Goal: Book appointment/travel/reservation

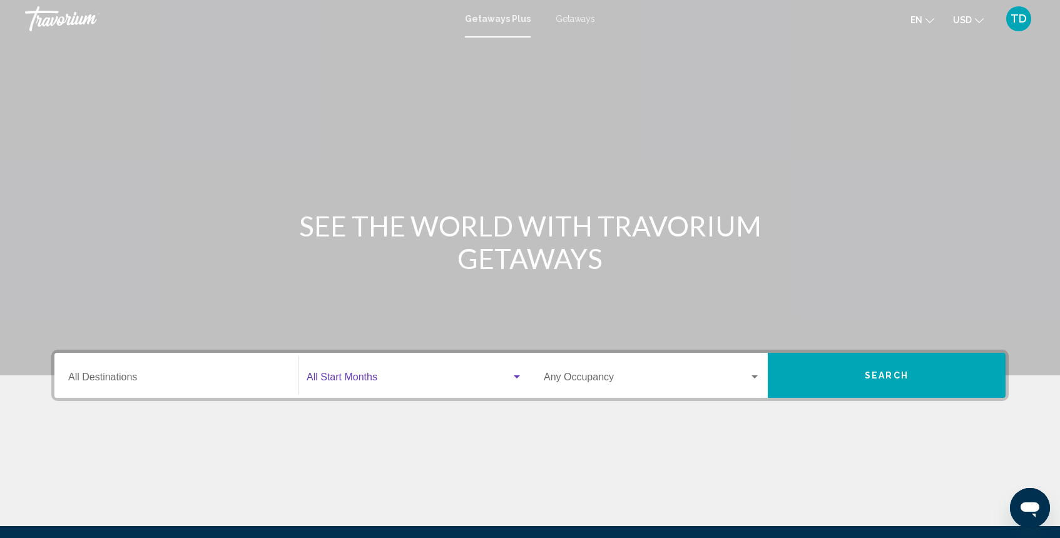
click at [388, 375] on span "Search widget" at bounding box center [408, 379] width 205 height 11
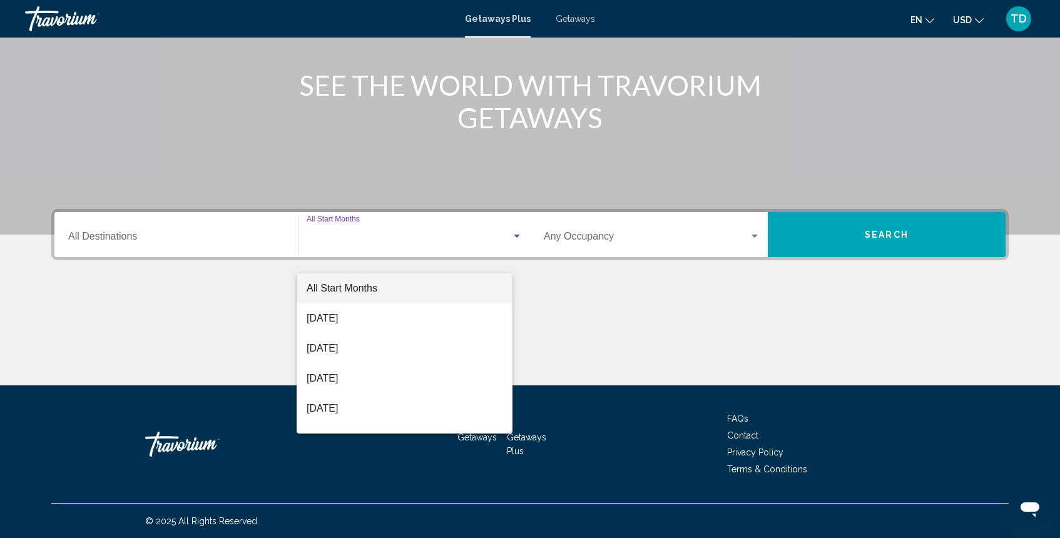
scroll to position [141, 0]
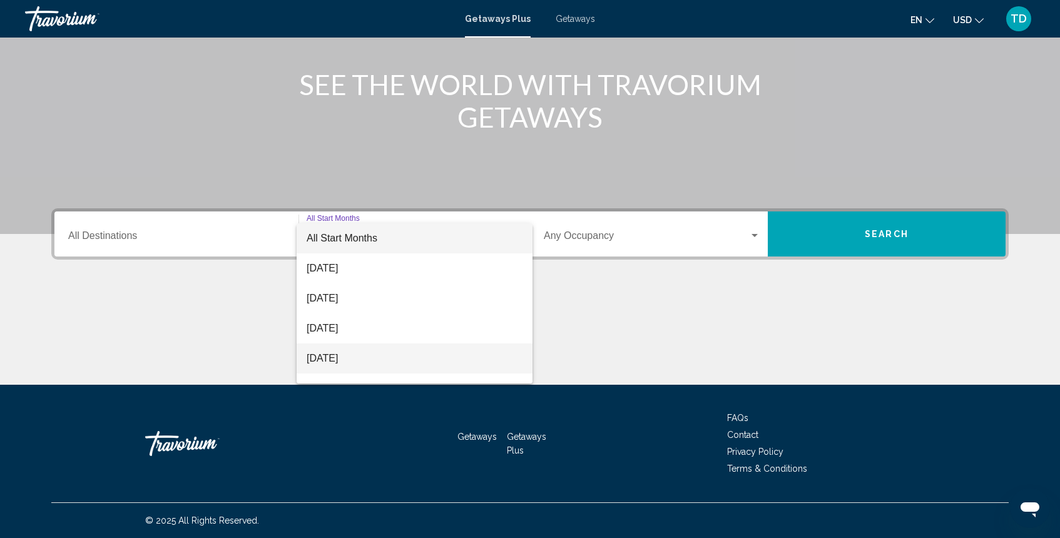
click at [382, 362] on span "[DATE]" at bounding box center [414, 358] width 216 height 30
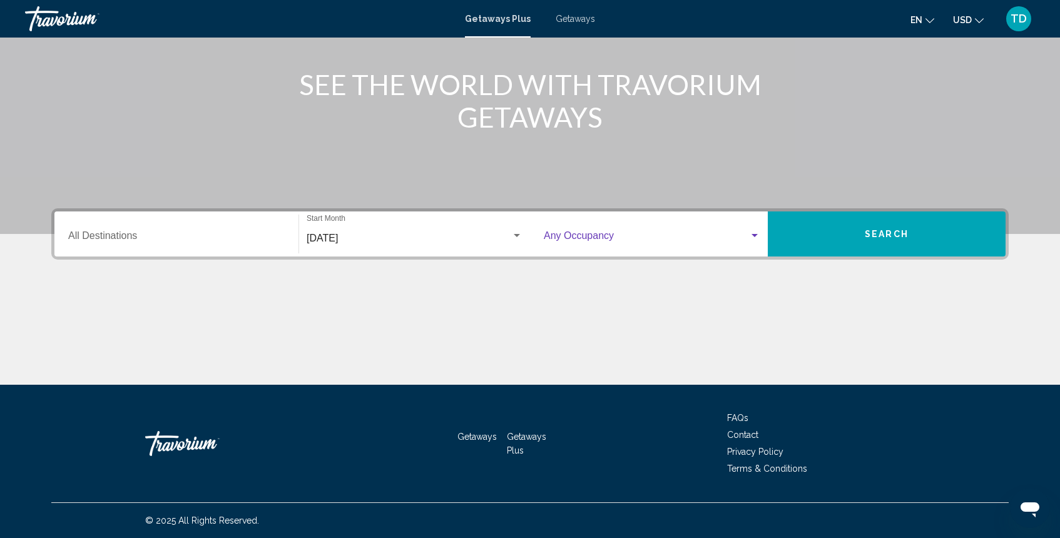
click at [725, 237] on span "Search widget" at bounding box center [646, 238] width 205 height 11
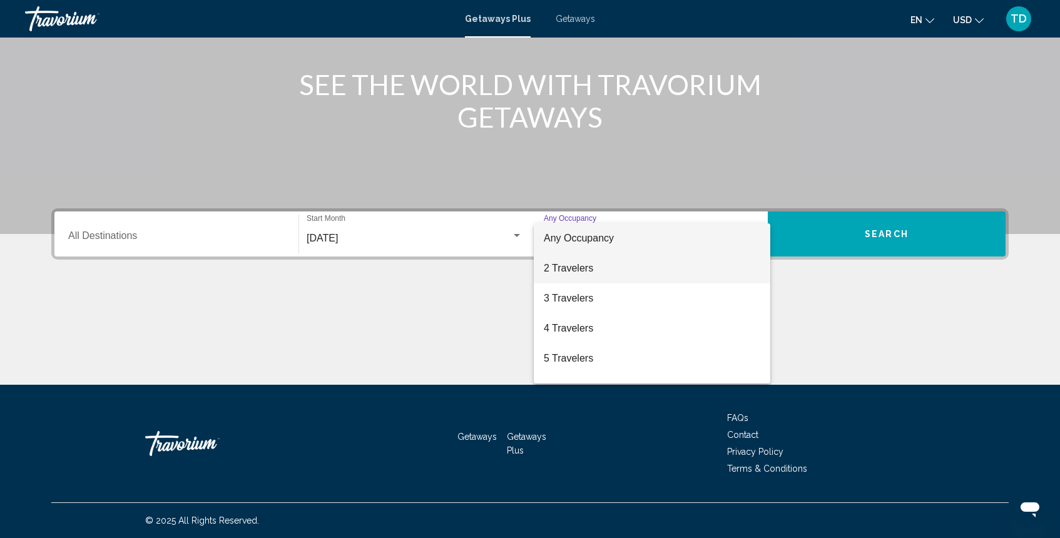
click at [694, 272] on span "2 Travelers" at bounding box center [652, 268] width 216 height 30
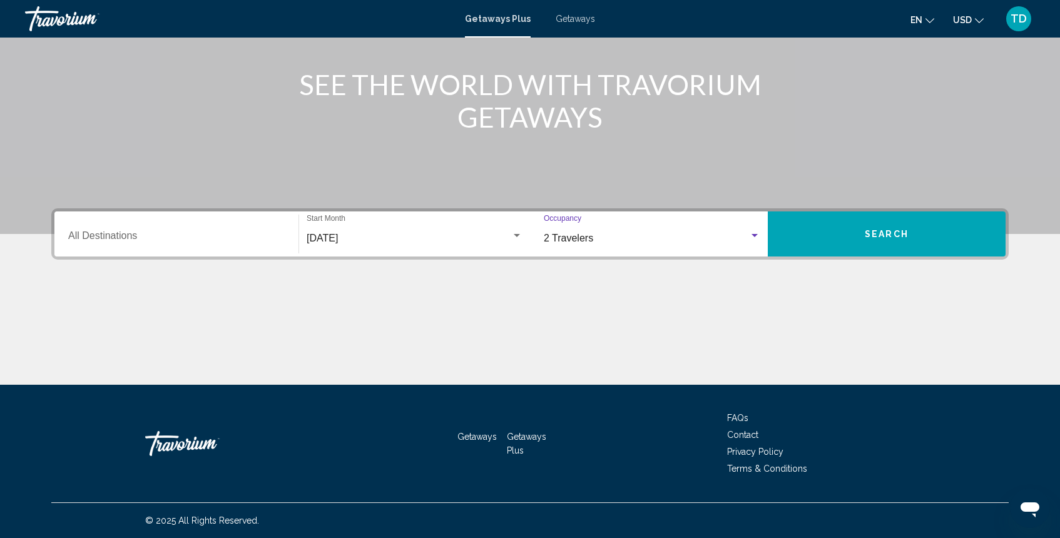
click at [245, 231] on div "Destination All Destinations" at bounding box center [176, 234] width 216 height 39
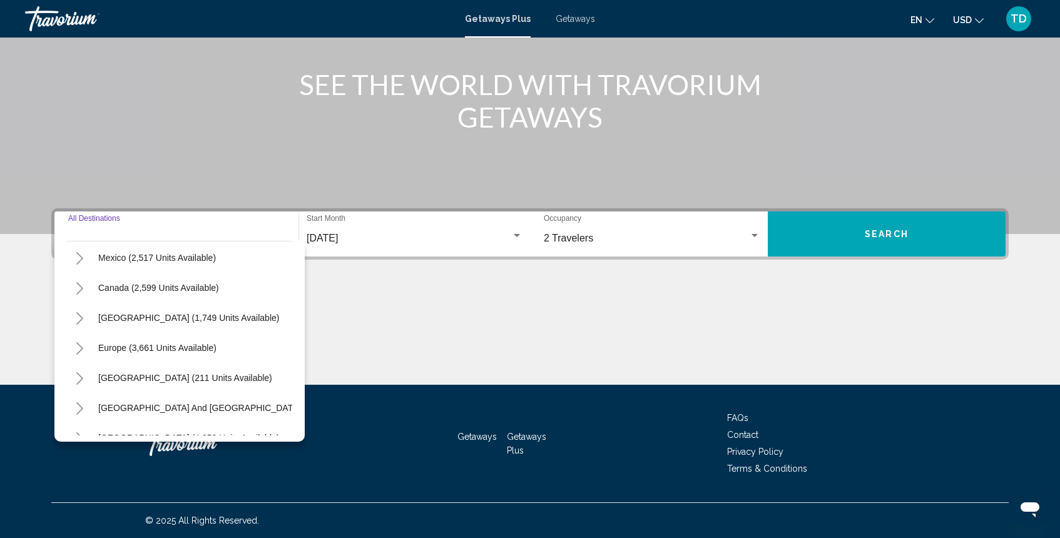
scroll to position [67, 0]
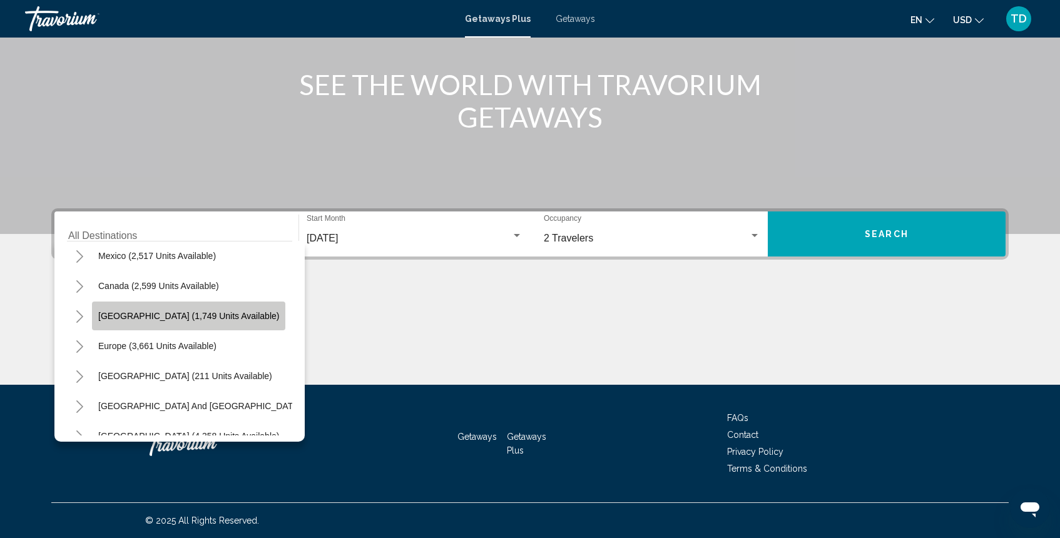
click at [209, 310] on button "[GEOGRAPHIC_DATA] (1,749 units available)" at bounding box center [188, 315] width 193 height 29
type input "**********"
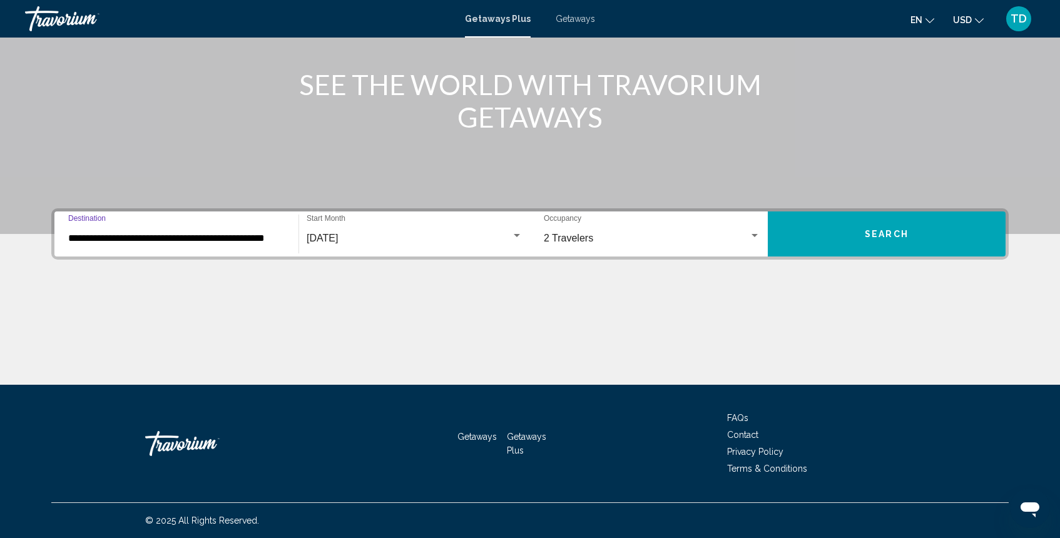
click at [865, 235] on span "Search" at bounding box center [886, 235] width 44 height 10
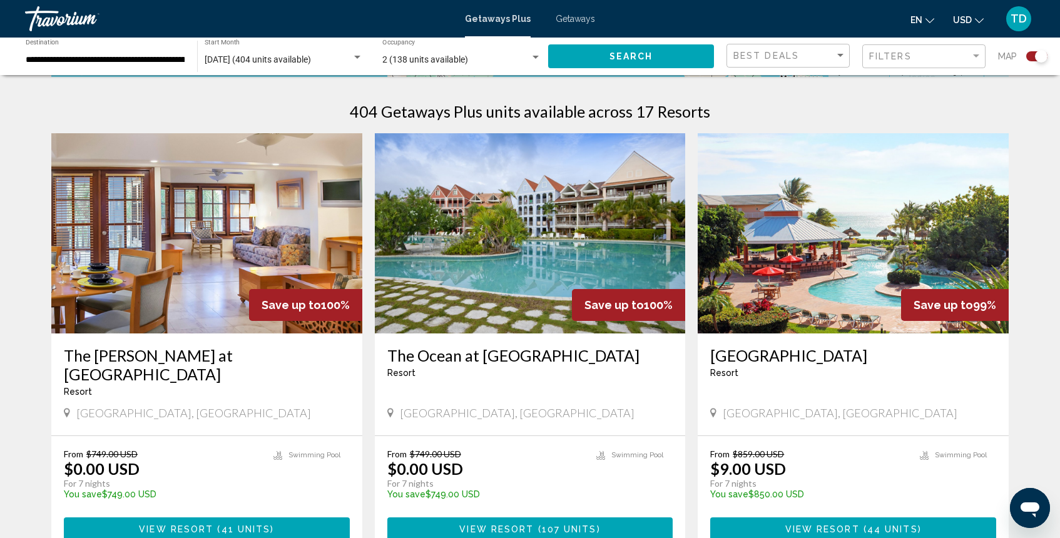
scroll to position [376, 0]
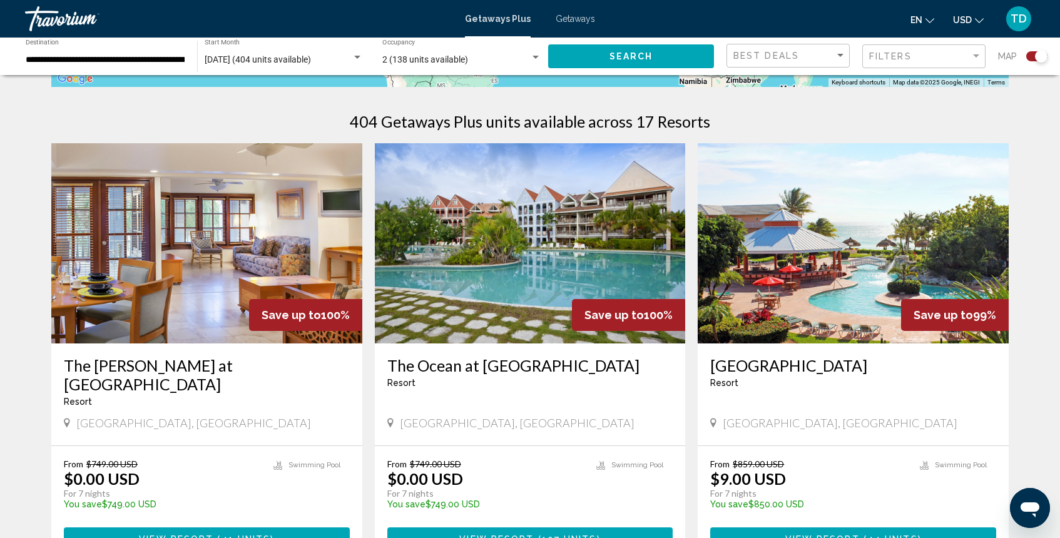
click at [908, 61] on div "Filters" at bounding box center [925, 56] width 113 height 23
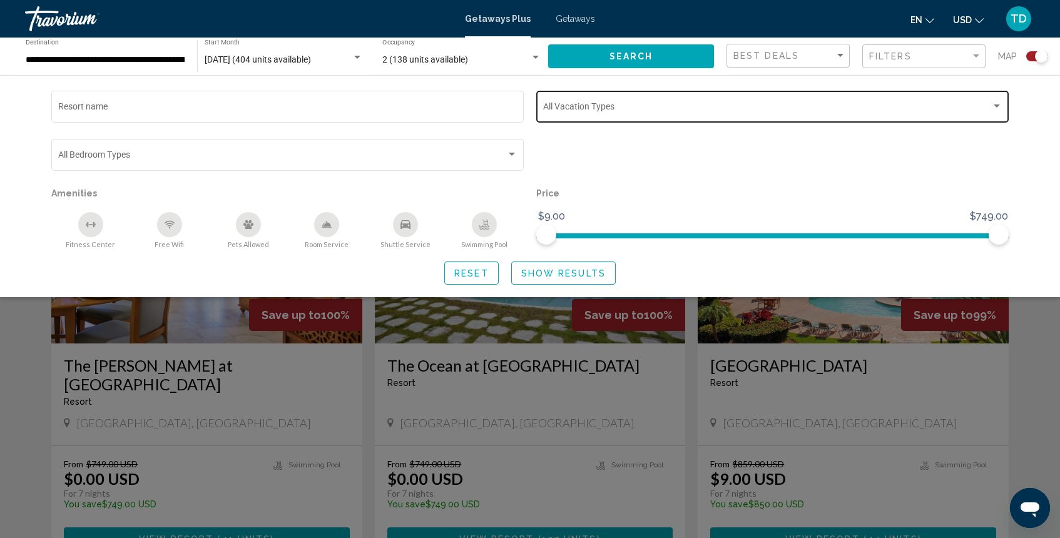
click at [915, 101] on div "Vacation Types All Vacation Types" at bounding box center [772, 105] width 459 height 34
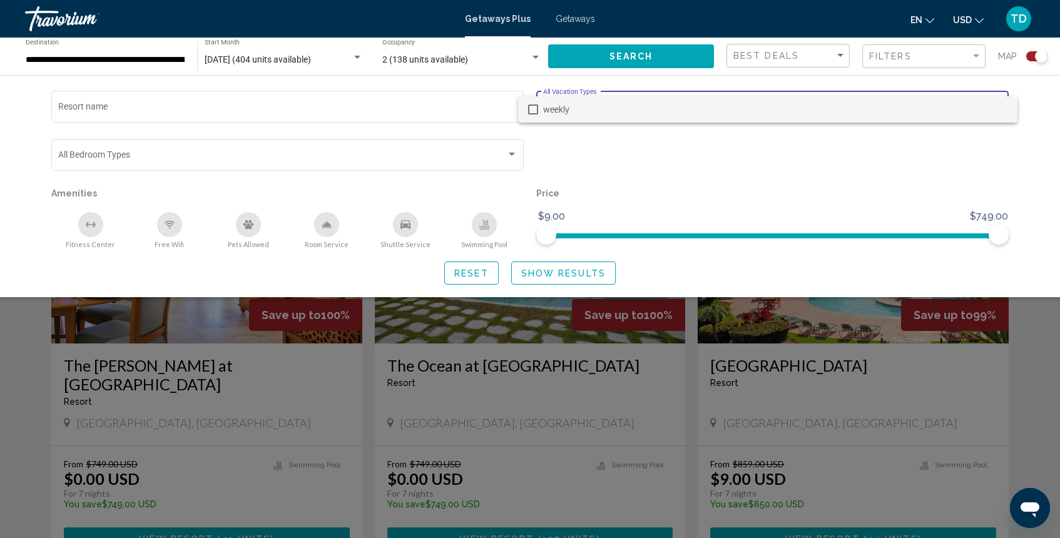
click at [1036, 191] on div at bounding box center [530, 269] width 1060 height 538
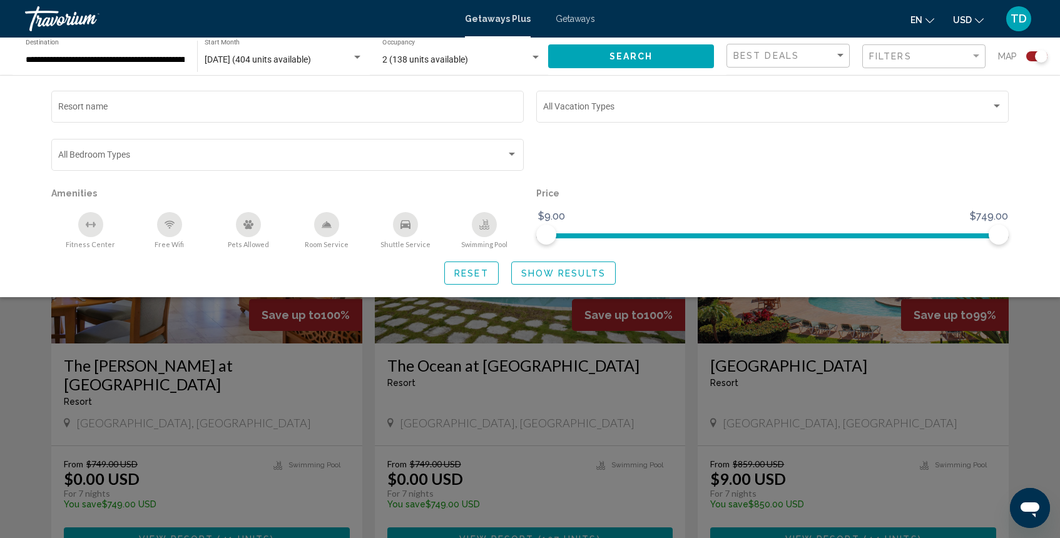
click at [1021, 270] on div "Resort name Vacation Types All Vacation Types Bedroom Types All Bedroom Types A…" at bounding box center [529, 186] width 1007 height 196
click at [1018, 358] on div "Search widget" at bounding box center [530, 363] width 1060 height 350
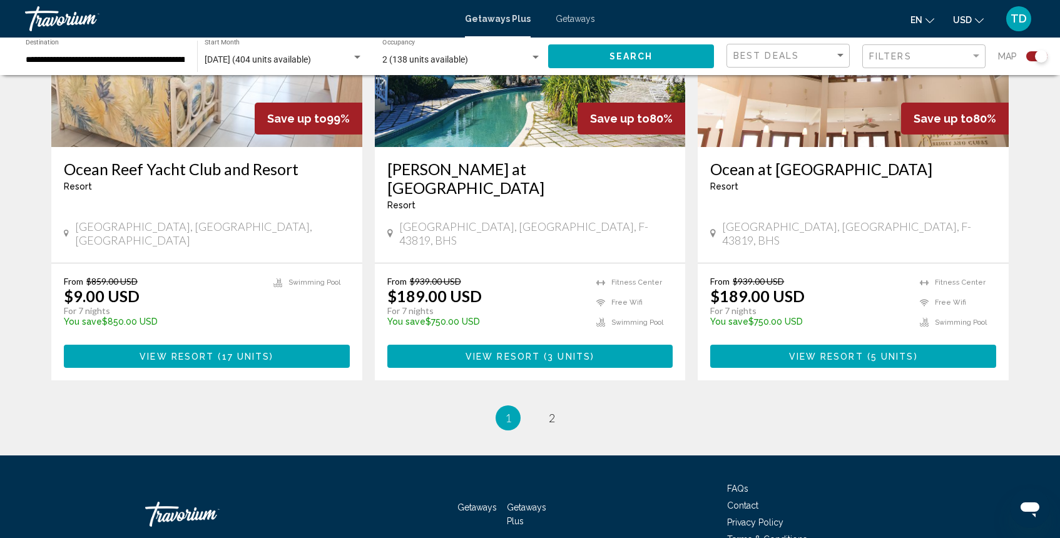
scroll to position [1903, 0]
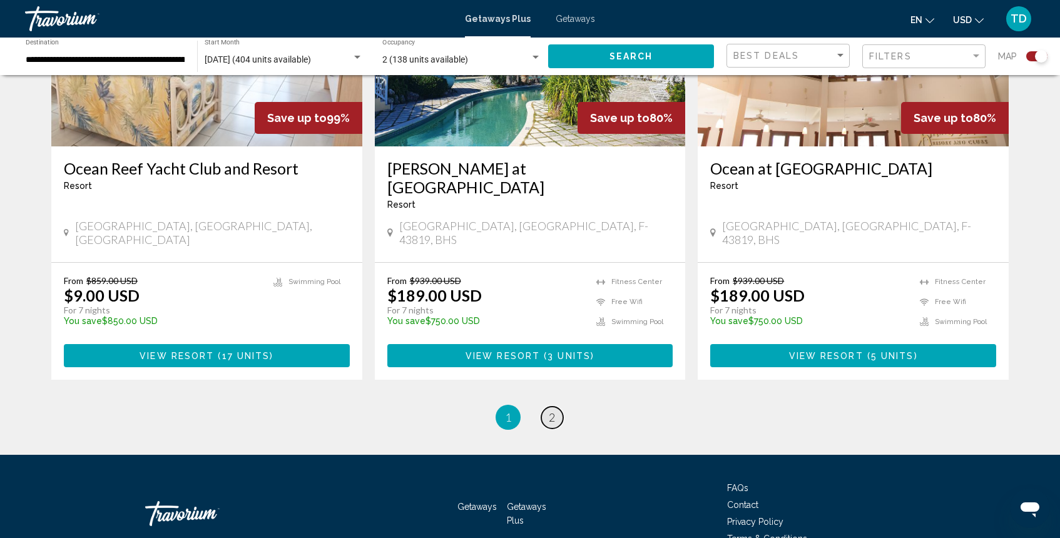
click at [552, 410] on span "2" at bounding box center [552, 417] width 6 height 14
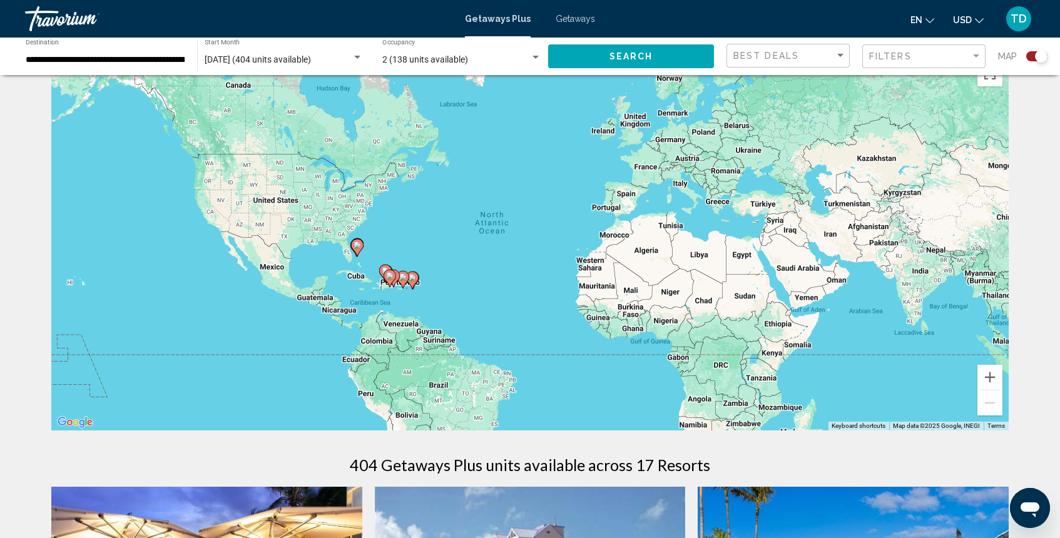
scroll to position [35, 0]
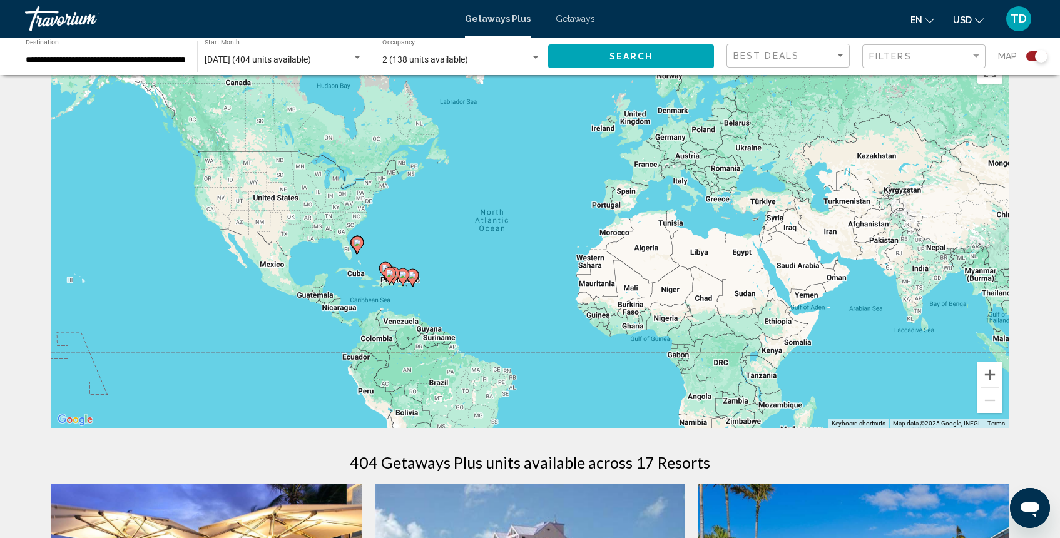
click at [154, 67] on div "**********" at bounding box center [105, 56] width 159 height 34
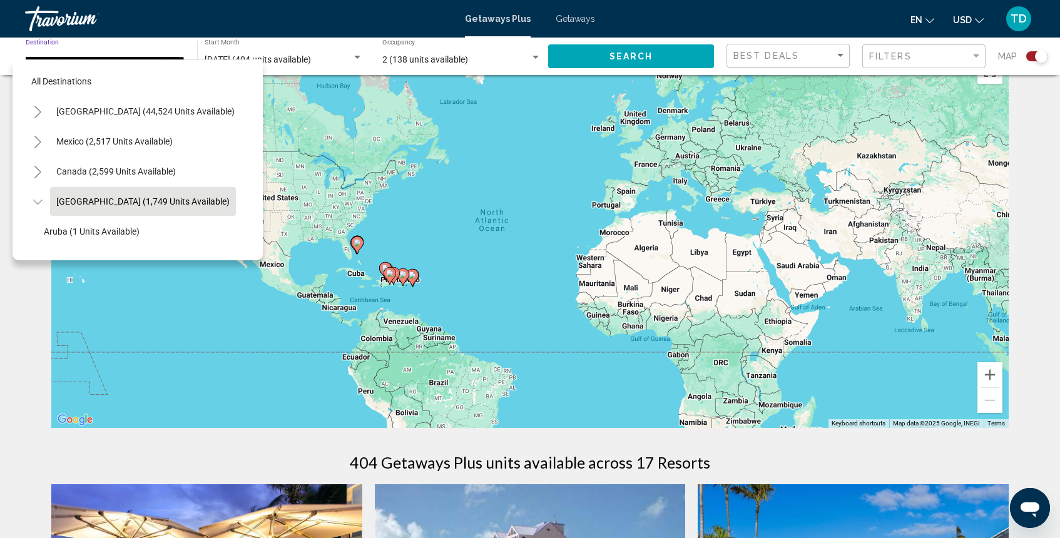
scroll to position [44, 11]
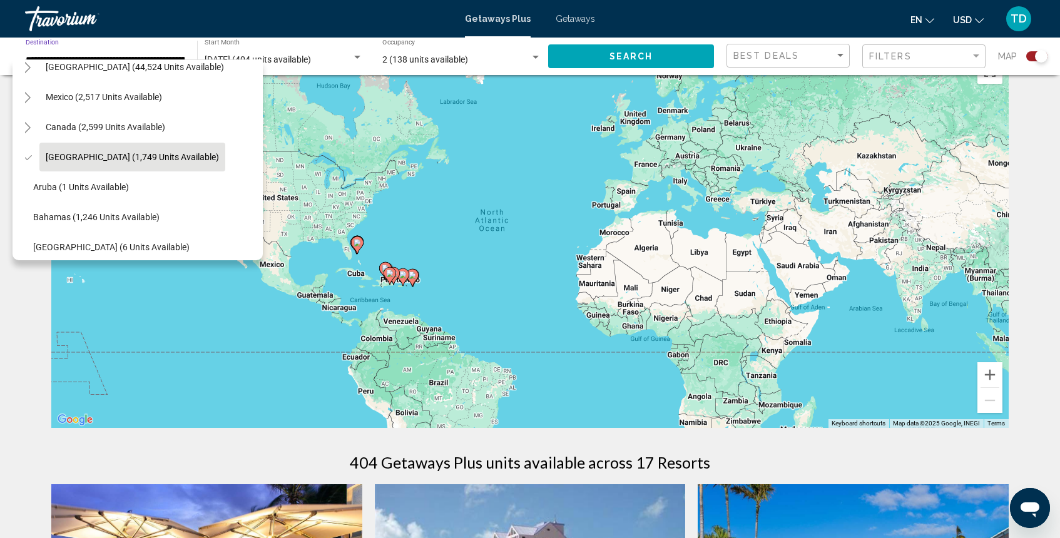
click at [154, 66] on span "[GEOGRAPHIC_DATA] (44,524 units available)" at bounding box center [135, 67] width 178 height 10
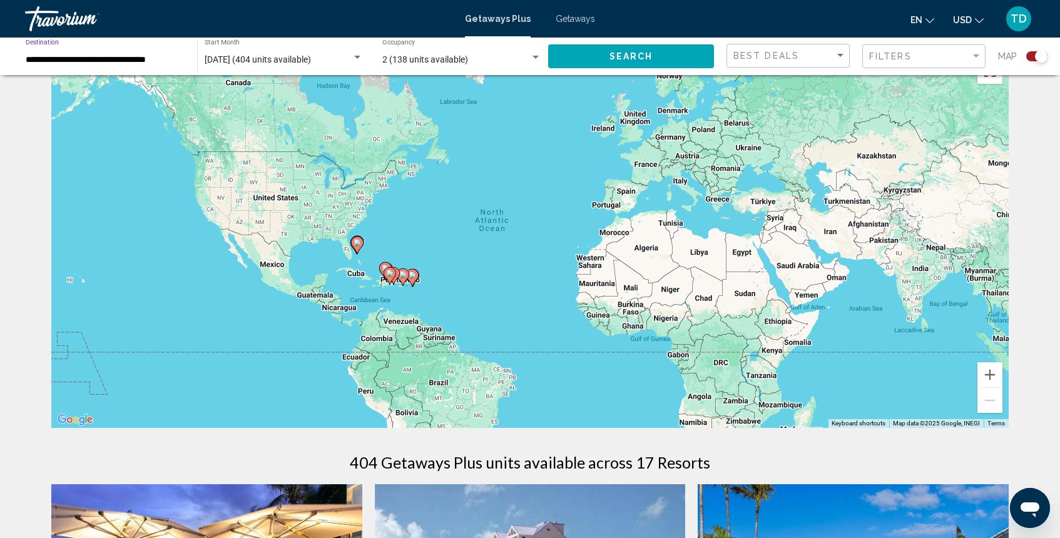
scroll to position [0, 0]
click at [154, 66] on div "**********" at bounding box center [105, 56] width 159 height 34
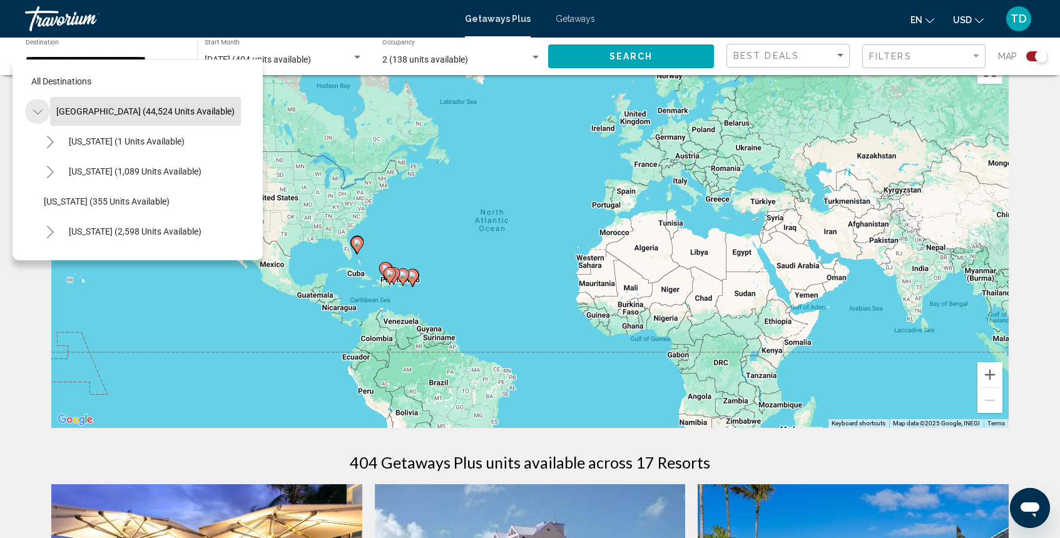
click at [36, 111] on icon "Toggle United States (44,524 units available)" at bounding box center [37, 112] width 9 height 13
click at [33, 143] on icon "Toggle Mexico (2,517 units available)" at bounding box center [37, 142] width 9 height 13
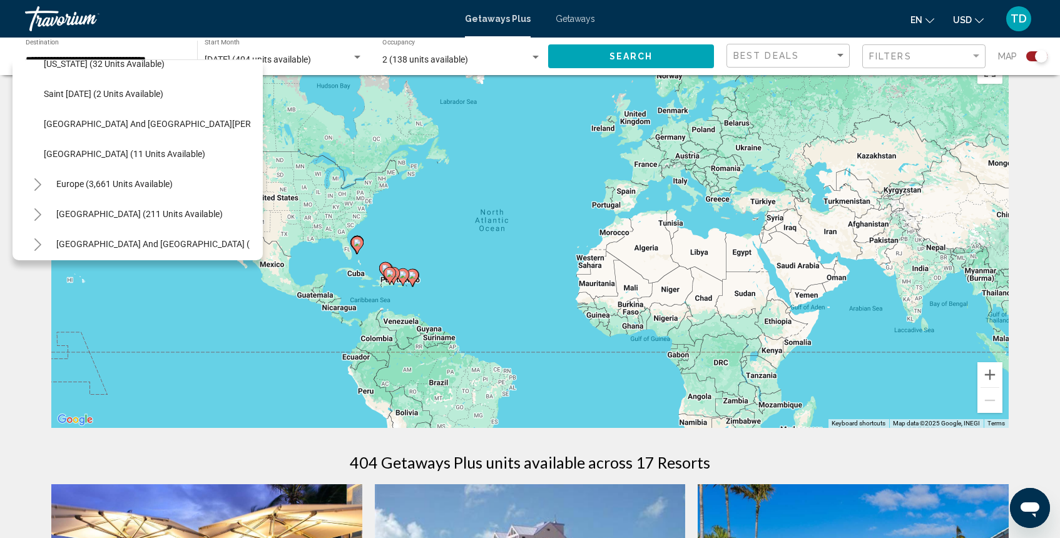
scroll to position [321, 0]
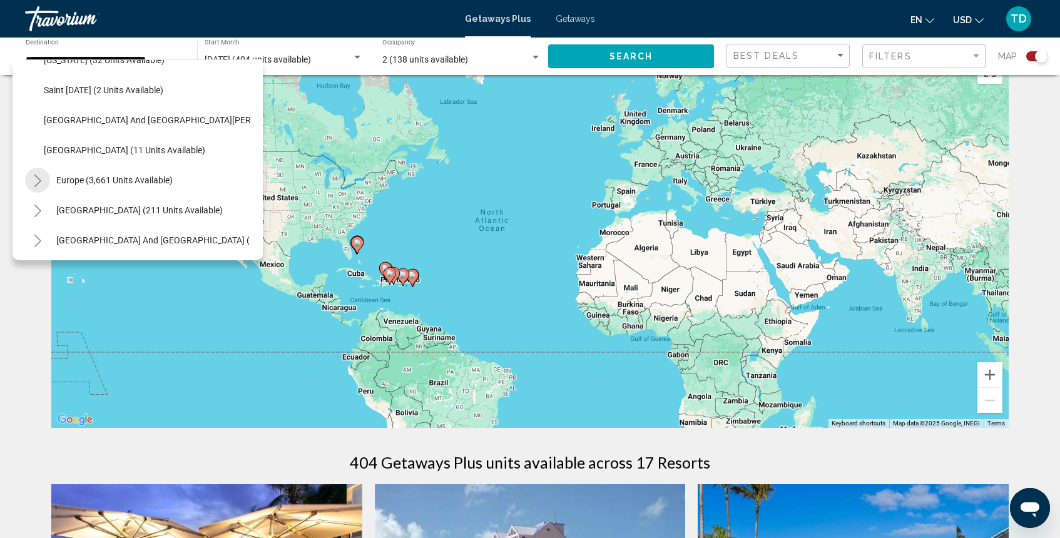
click at [35, 183] on icon "Toggle Europe (3,661 units available)" at bounding box center [37, 180] width 9 height 13
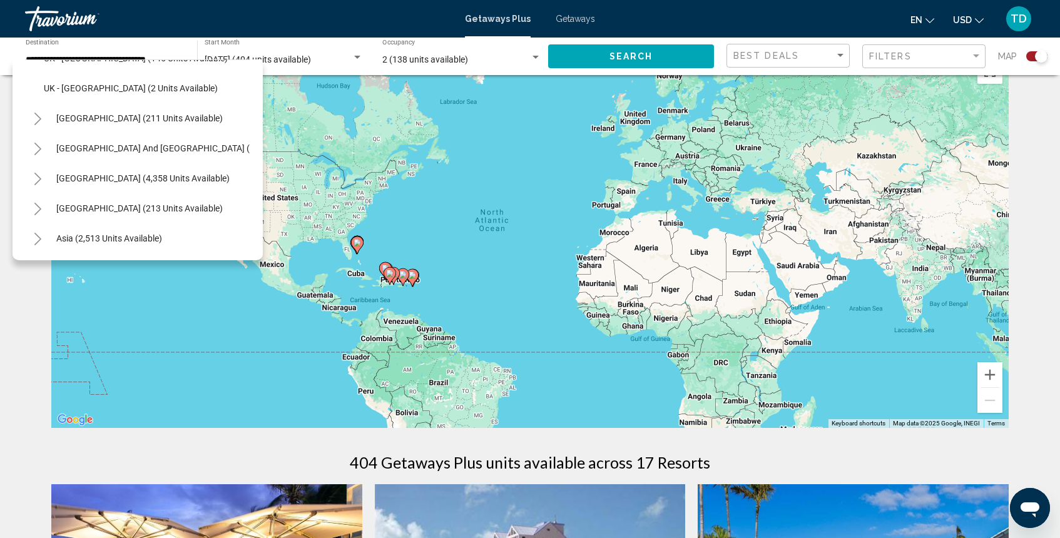
scroll to position [955, 0]
click at [38, 150] on icon "Toggle South Pacific and Oceania (143 units available)" at bounding box center [37, 147] width 9 height 13
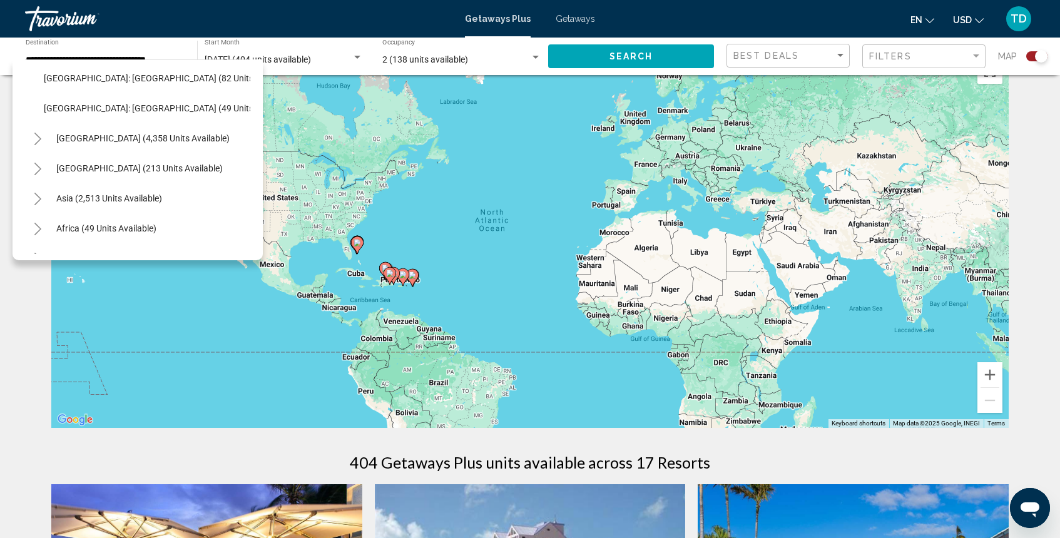
scroll to position [1055, 0]
click at [38, 140] on icon "Toggle South America (4,358 units available)" at bounding box center [37, 138] width 7 height 13
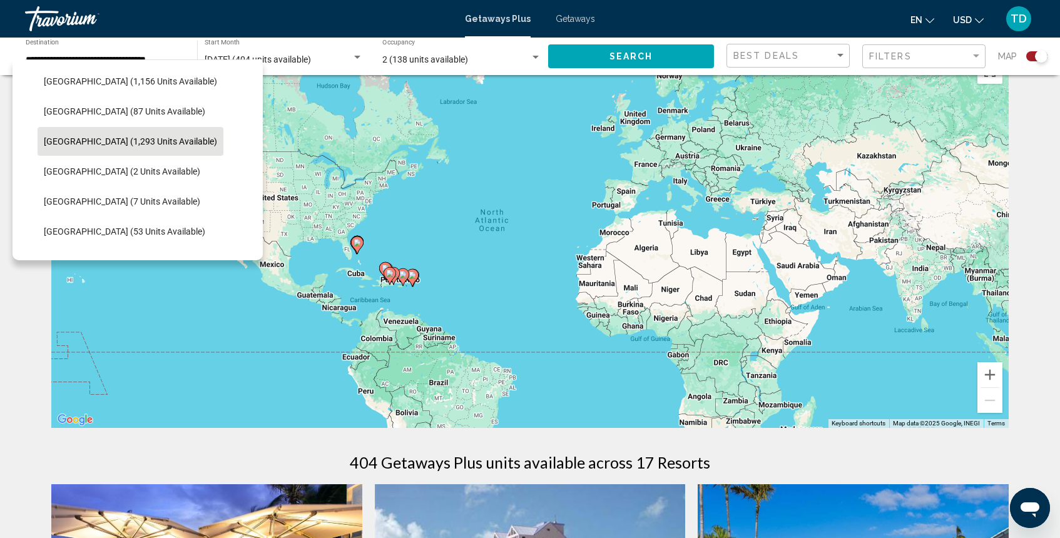
click at [50, 140] on span "[GEOGRAPHIC_DATA] (1,293 units available)" at bounding box center [130, 141] width 173 height 10
type input "**********"
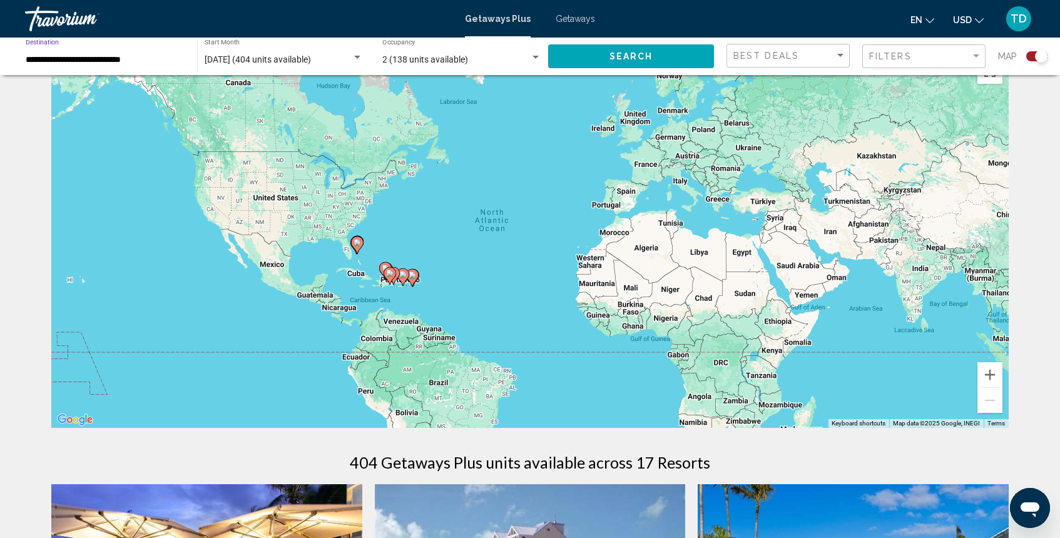
click at [617, 70] on div "Search" at bounding box center [637, 57] width 178 height 38
click at [615, 53] on span "Search" at bounding box center [631, 57] width 44 height 10
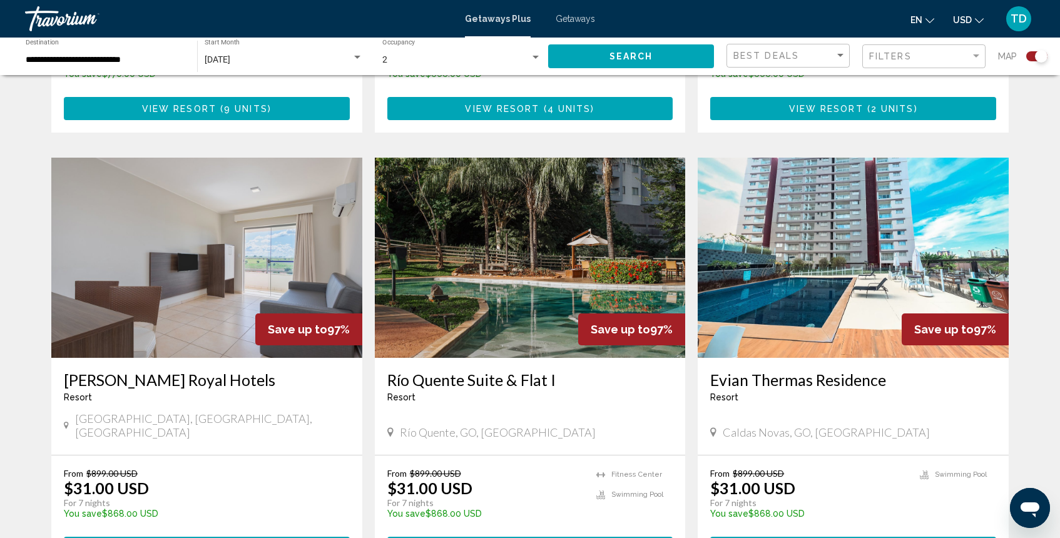
scroll to position [1636, 0]
